Goal: Browse casually

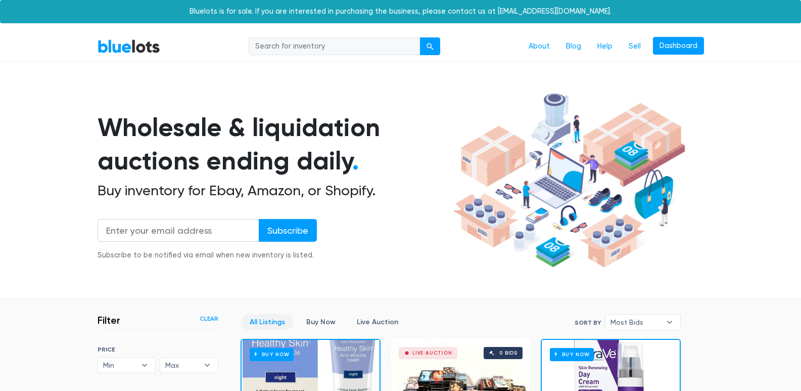
scroll to position [1283, 0]
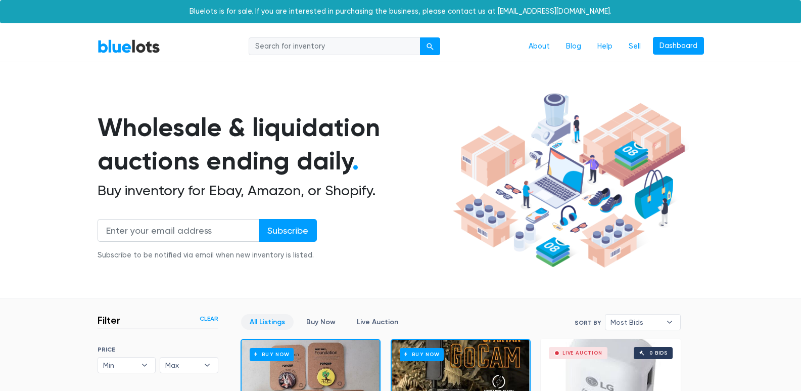
scroll to position [272, 0]
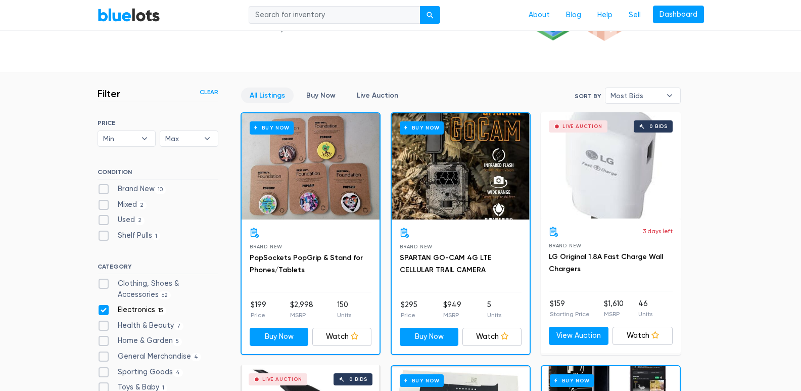
scroll to position [221, 0]
